Goal: Ask a question

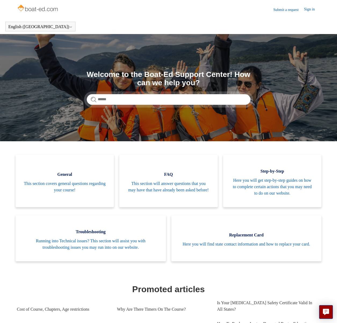
click at [283, 10] on link "Submit a request" at bounding box center [288, 10] width 31 height 6
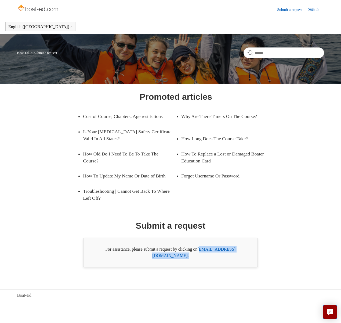
drag, startPoint x: 243, startPoint y: 263, endPoint x: 201, endPoint y: 266, distance: 42.5
click at [201, 266] on div "For assistance, please submit a request by clicking on support@boat-ed.com ." at bounding box center [170, 253] width 174 height 30
click at [199, 267] on div "For assistance, please submit a request by clicking on support@boat-ed.com ." at bounding box center [170, 253] width 174 height 30
drag, startPoint x: 199, startPoint y: 264, endPoint x: 241, endPoint y: 262, distance: 42.2
click at [241, 262] on div "For assistance, please submit a request by clicking on support@boat-ed.com ." at bounding box center [170, 253] width 174 height 30
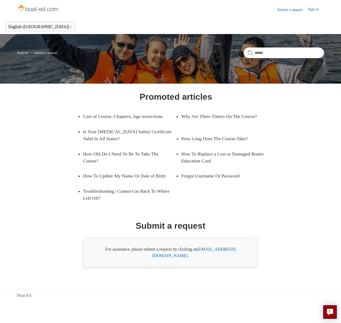
copy div "support@boat-ed.com"
drag, startPoint x: 61, startPoint y: 125, endPoint x: 87, endPoint y: 52, distance: 77.7
click at [61, 125] on div "Promoted articles Cost of Course, Chapters, Age restrictions Why Are There Time…" at bounding box center [170, 178] width 276 height 177
